Goal: Task Accomplishment & Management: Use online tool/utility

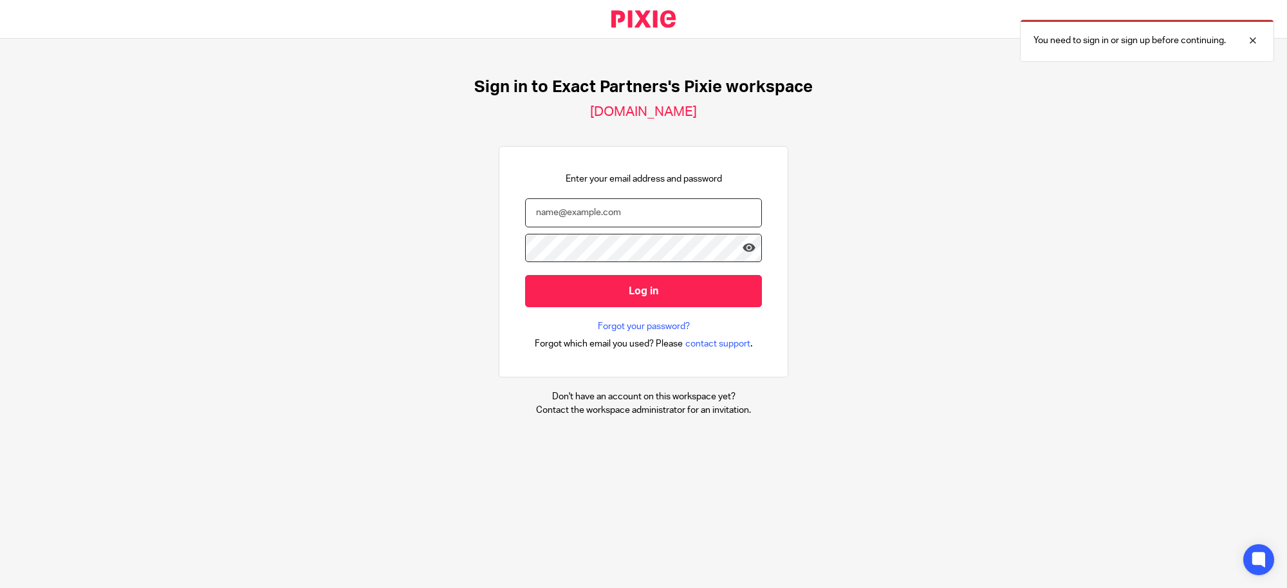
click at [602, 216] on input "email" at bounding box center [643, 212] width 237 height 29
click at [583, 201] on input "email" at bounding box center [643, 212] width 237 height 29
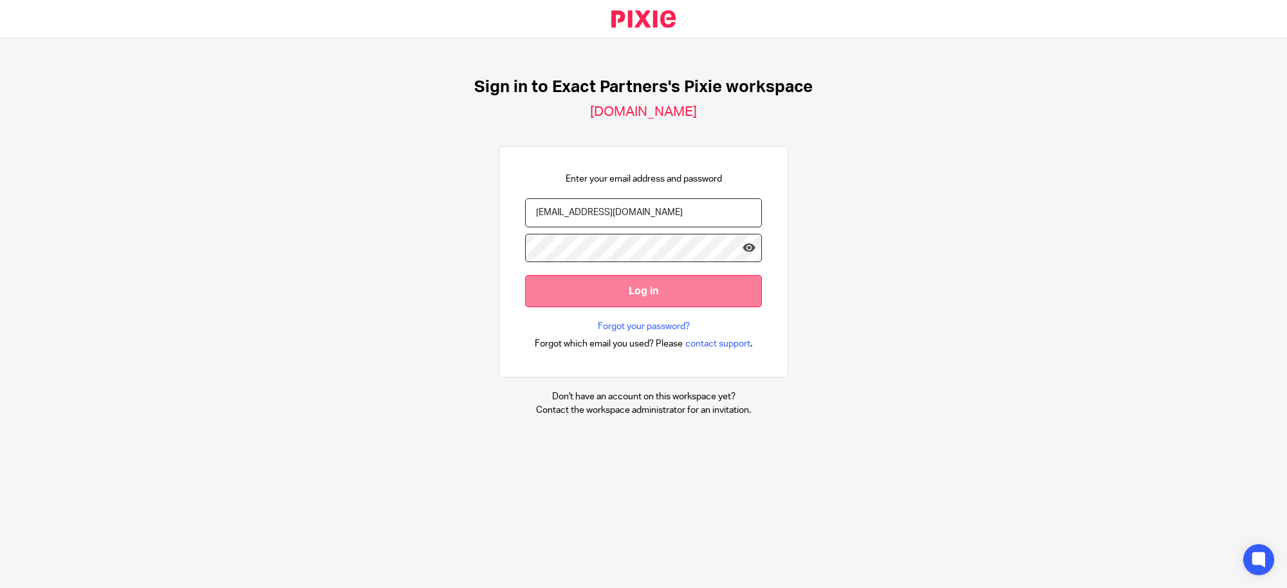
type input "svoelker@getexact.com"
click at [644, 291] on input "Log in" at bounding box center [643, 291] width 237 height 32
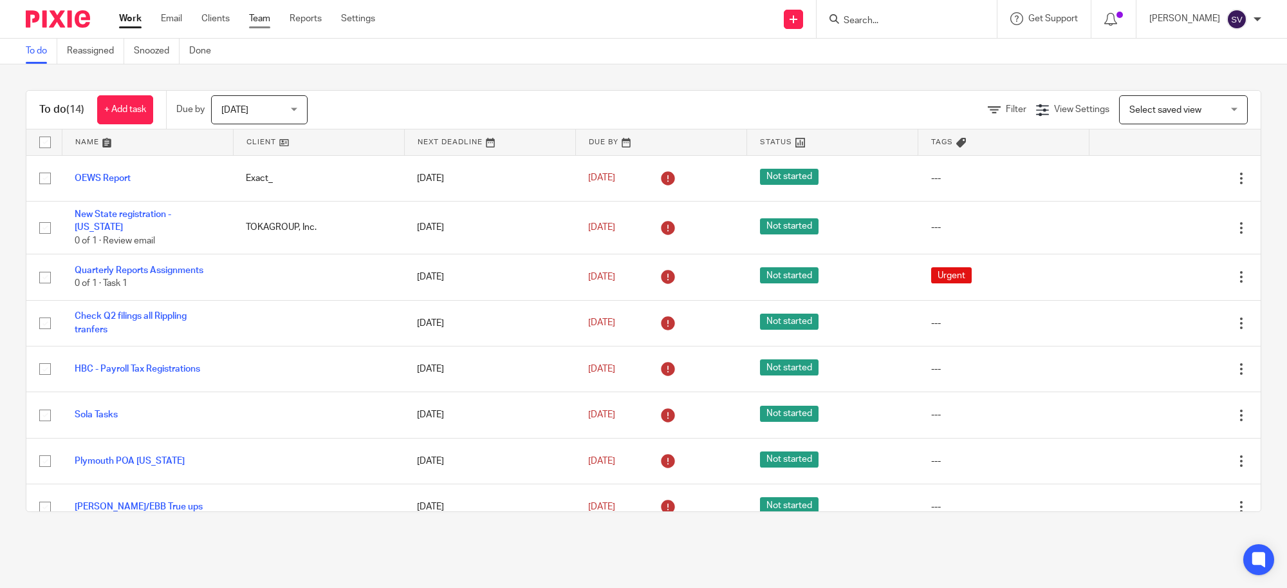
click at [265, 17] on link "Team" at bounding box center [259, 18] width 21 height 13
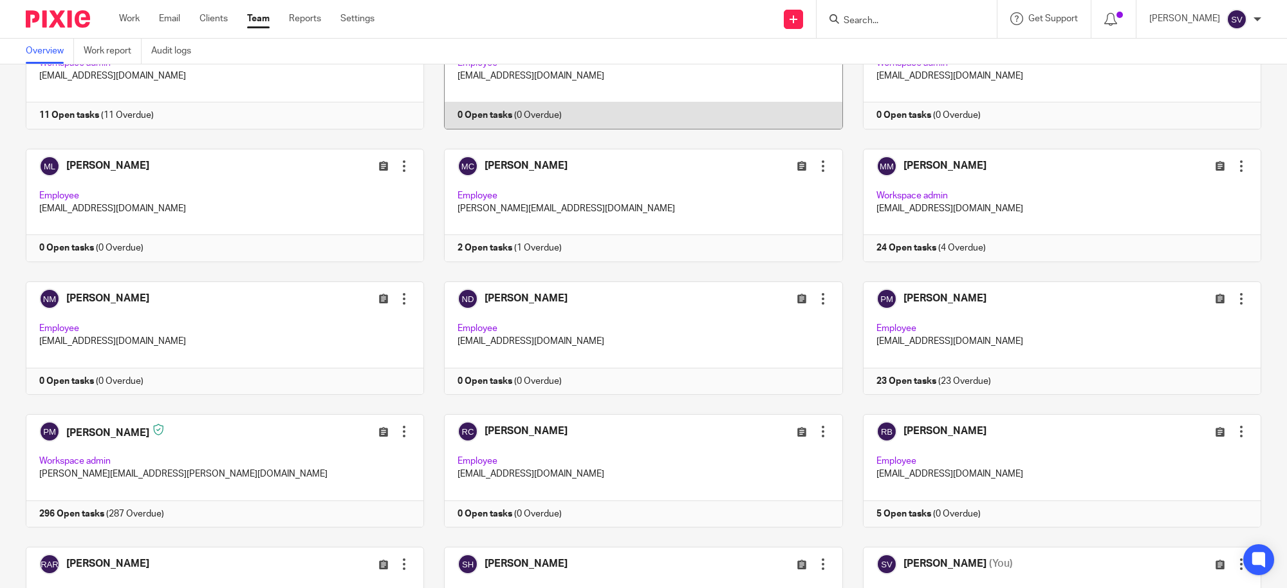
scroll to position [1609, 0]
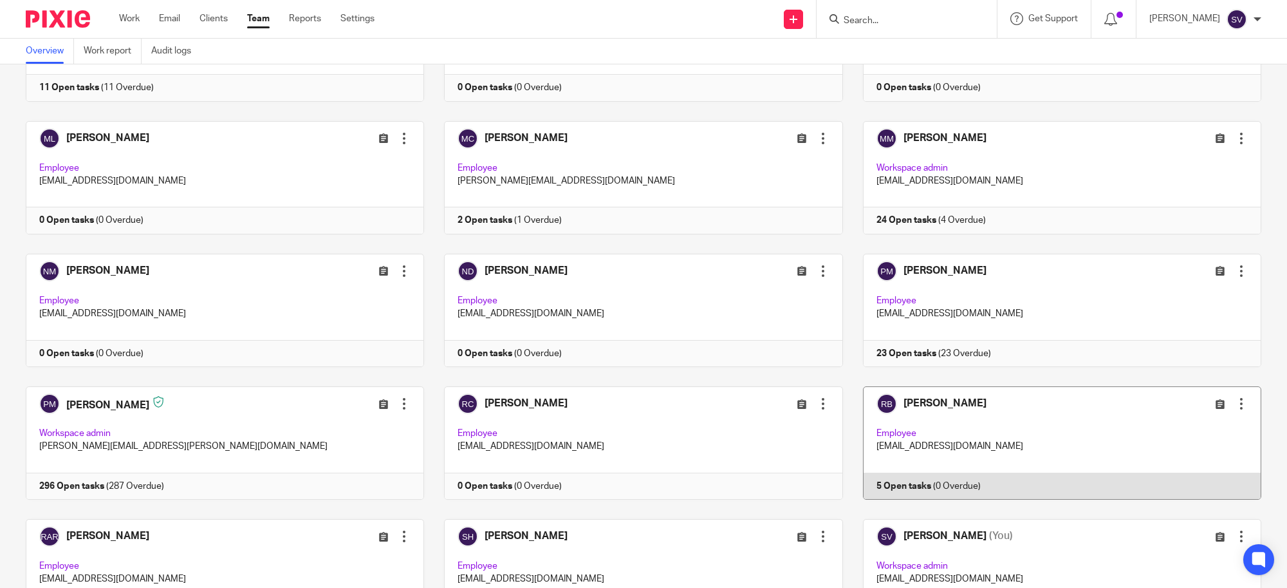
click at [922, 451] on link at bounding box center [1052, 442] width 418 height 113
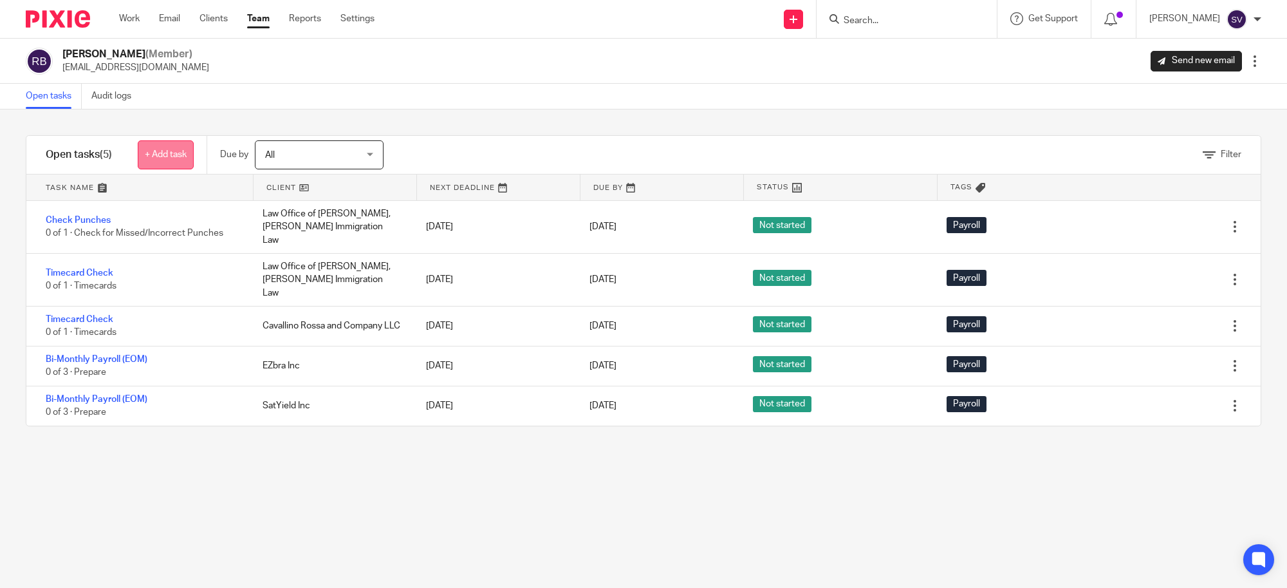
click at [159, 145] on link "+ Add task" at bounding box center [166, 154] width 56 height 29
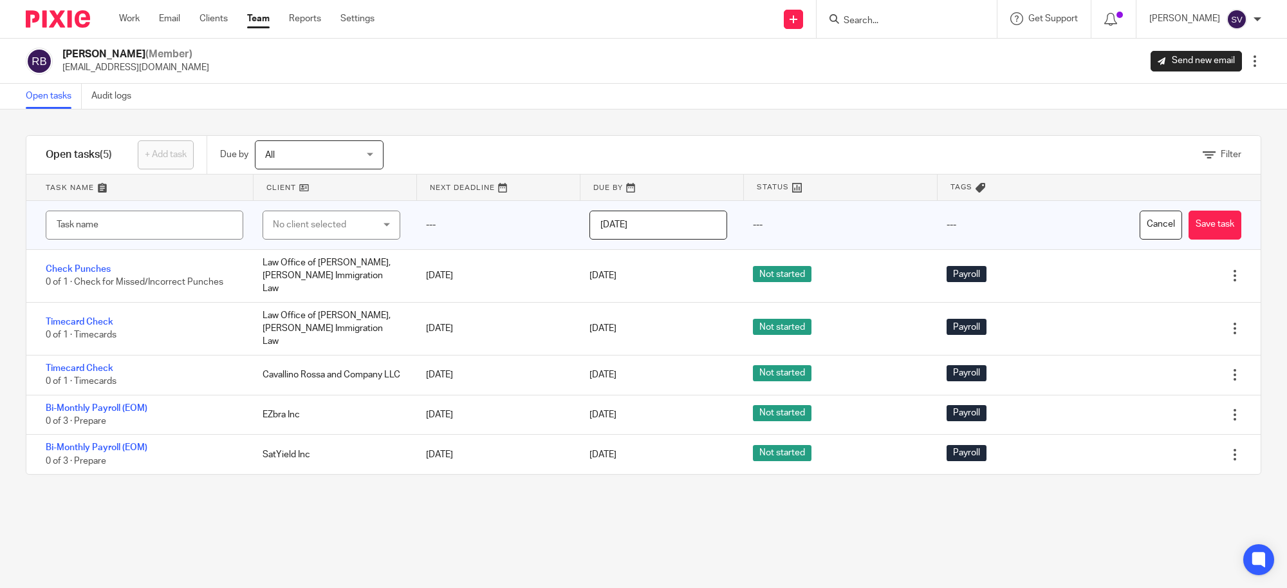
click at [151, 210] on div at bounding box center [137, 225] width 223 height 48
click at [149, 210] on input "text" at bounding box center [145, 224] width 198 height 29
type input "Entries for [PERSON_NAME] check deposit"
click at [684, 220] on input "[DATE]" at bounding box center [659, 224] width 138 height 29
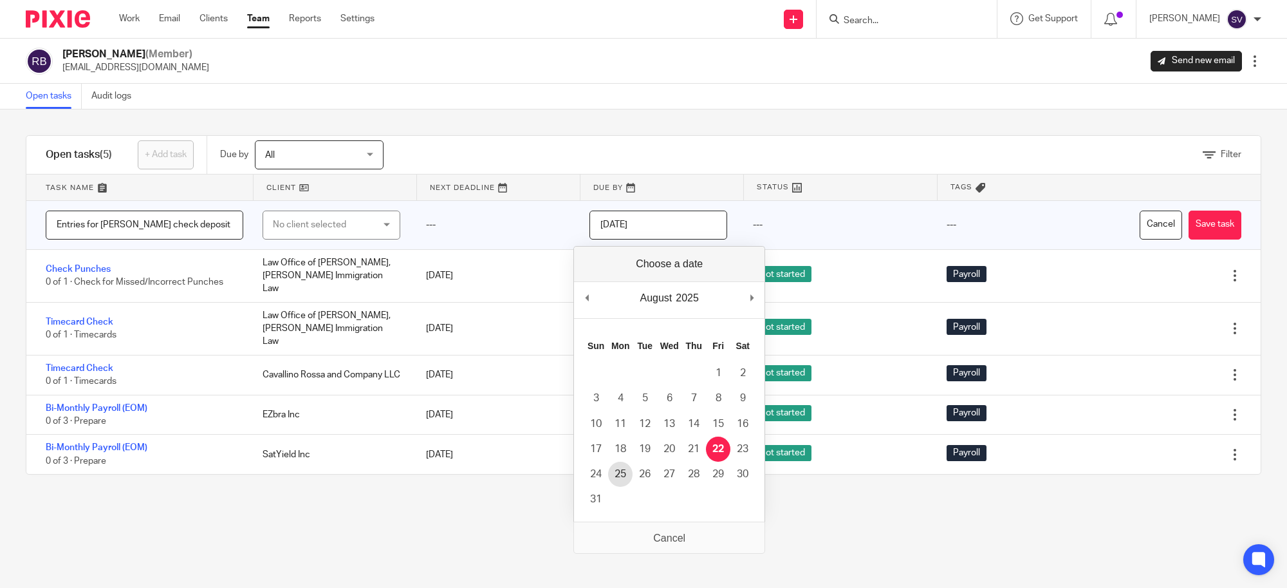
type input "2025-08-25"
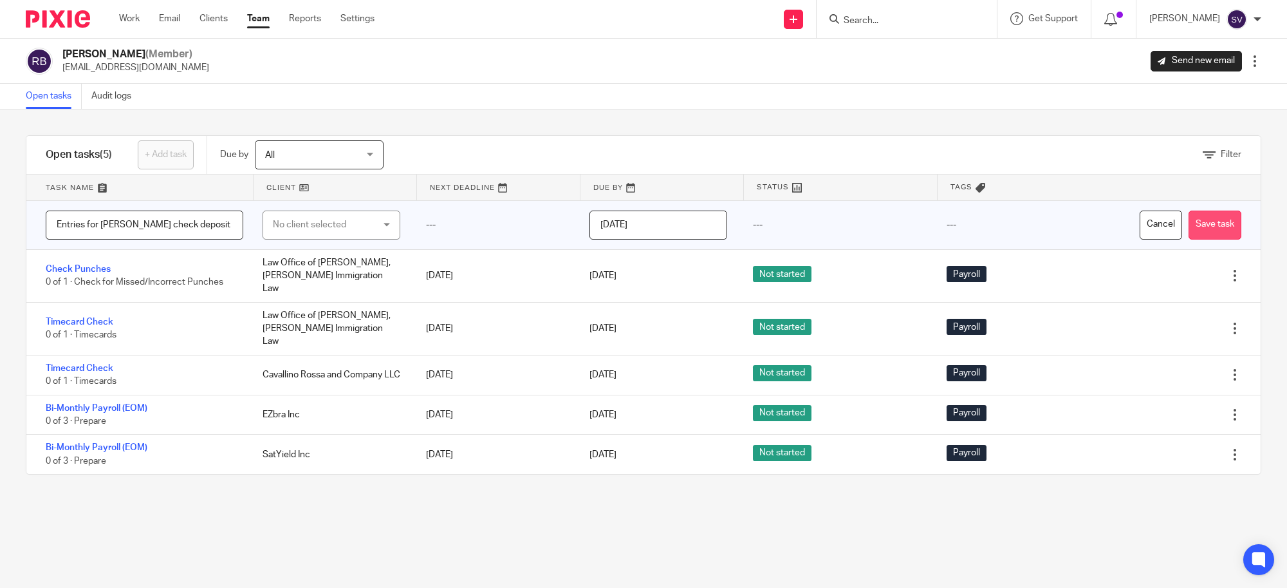
click at [1189, 214] on button "Save task" at bounding box center [1215, 224] width 53 height 29
